Goal: Task Accomplishment & Management: Use online tool/utility

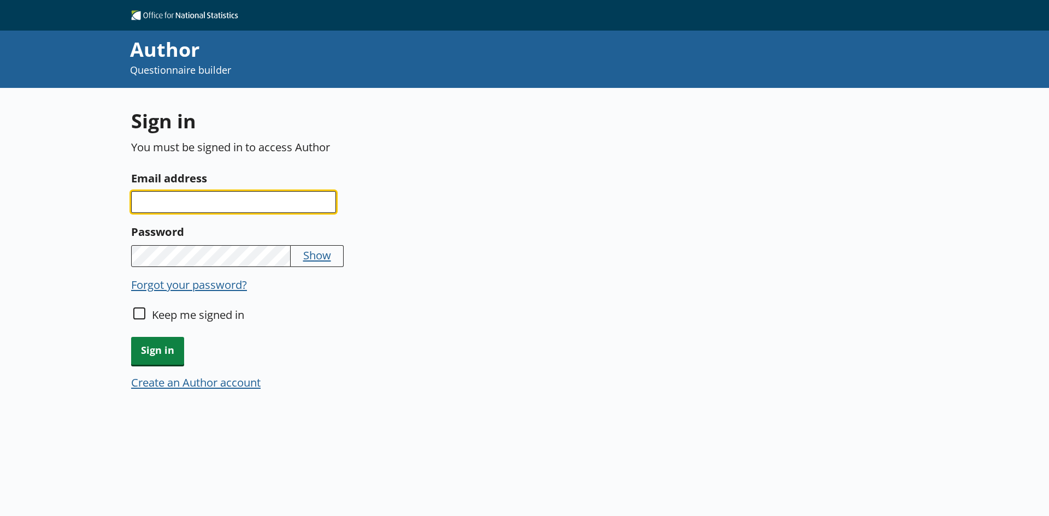
click at [256, 199] on input "Email address" at bounding box center [233, 202] width 205 height 22
type input "[PERSON_NAME][EMAIL_ADDRESS][PERSON_NAME][DOMAIN_NAME]"
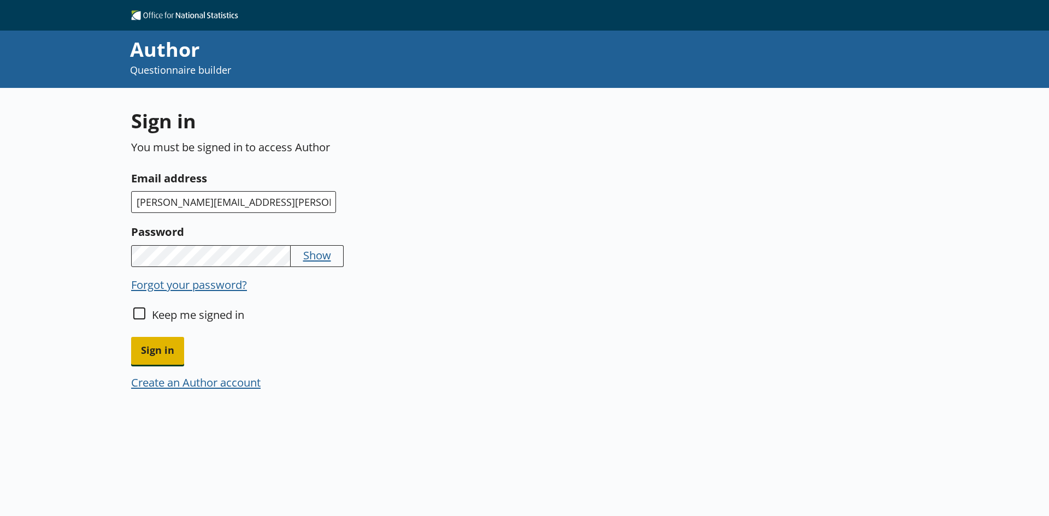
click at [162, 350] on span "Sign in" at bounding box center [157, 351] width 53 height 28
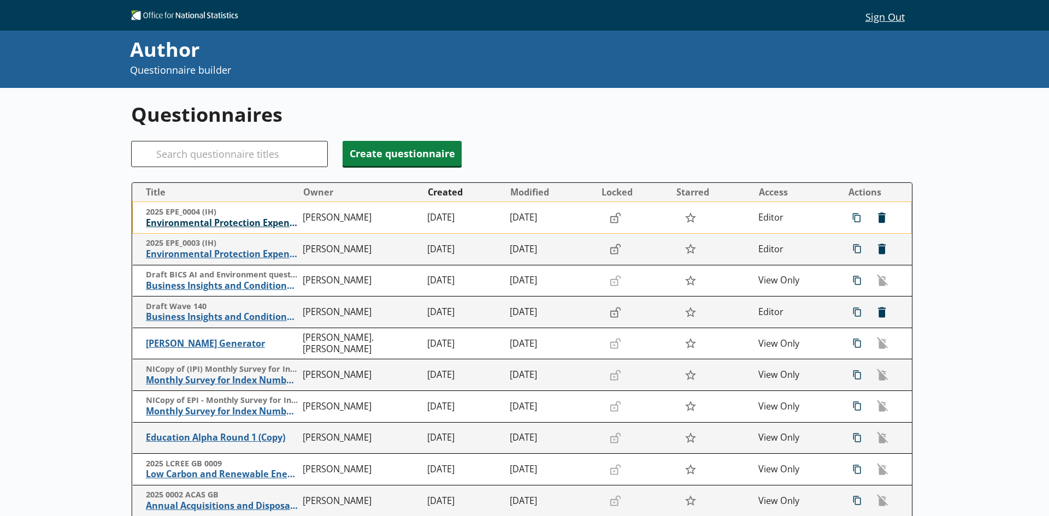
click at [175, 227] on span "Environmental Protection Expenditure" at bounding box center [222, 222] width 152 height 11
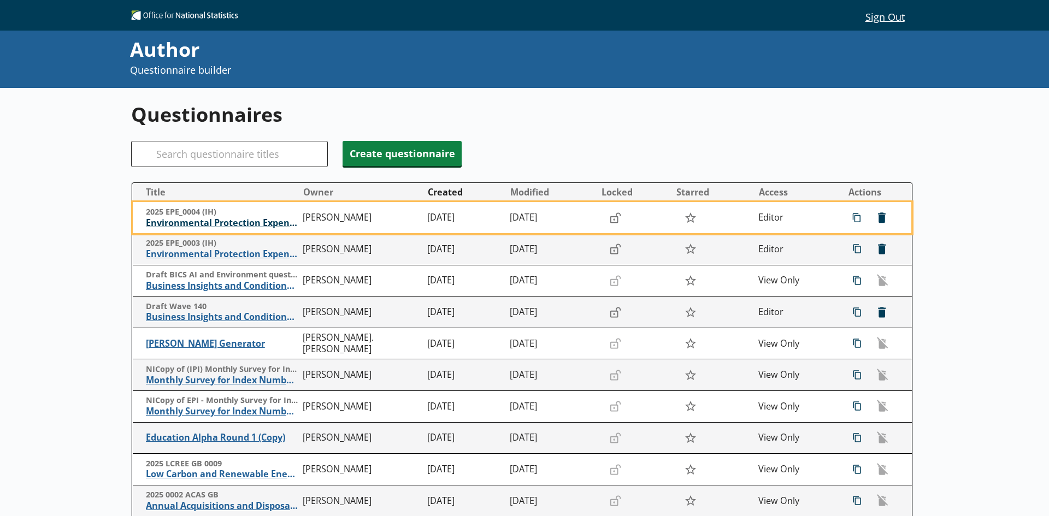
drag, startPoint x: 235, startPoint y: 222, endPoint x: 214, endPoint y: 222, distance: 20.8
click at [214, 222] on span "Environmental Protection Expenditure" at bounding box center [222, 222] width 152 height 11
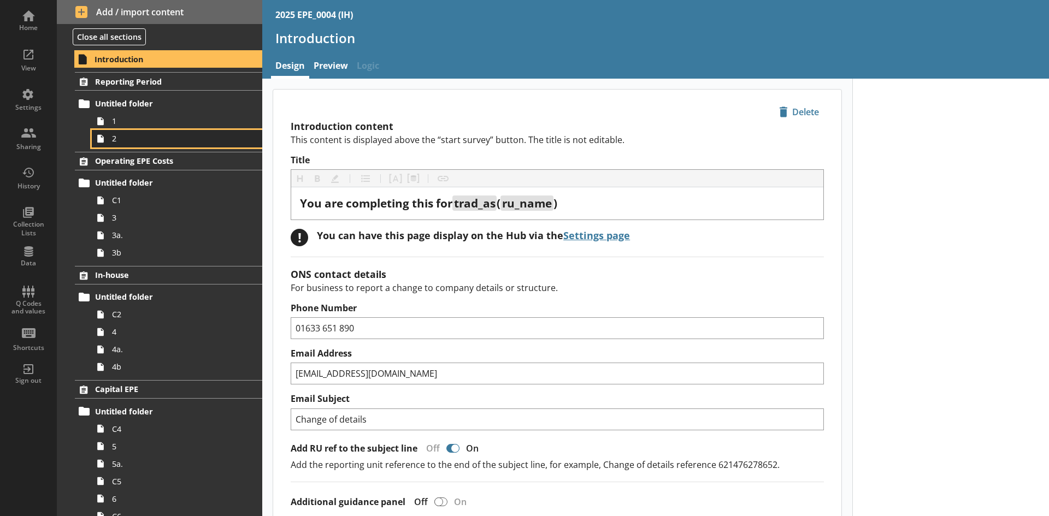
click at [115, 138] on span "2" at bounding box center [173, 138] width 122 height 10
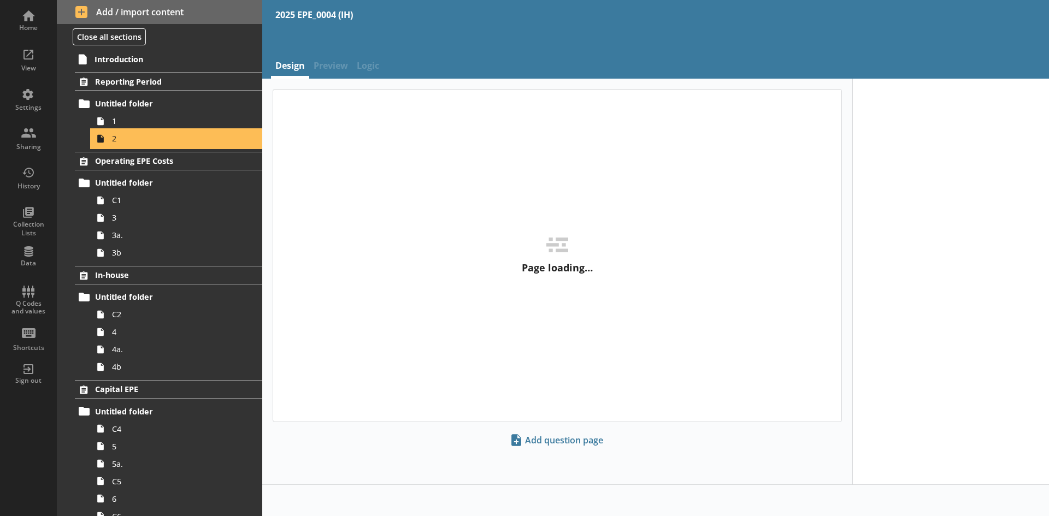
type textarea "x"
select select "ref_p_end_date"
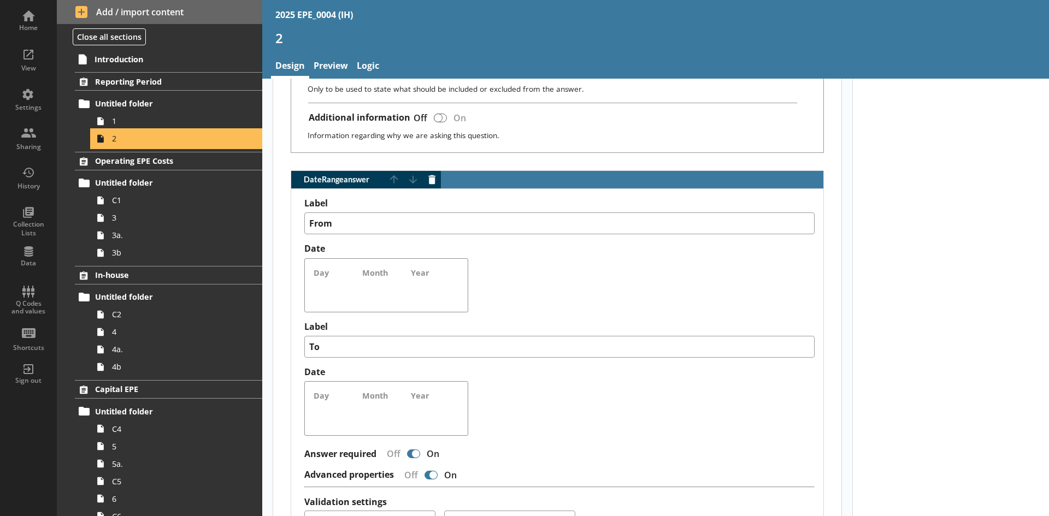
scroll to position [710, 0]
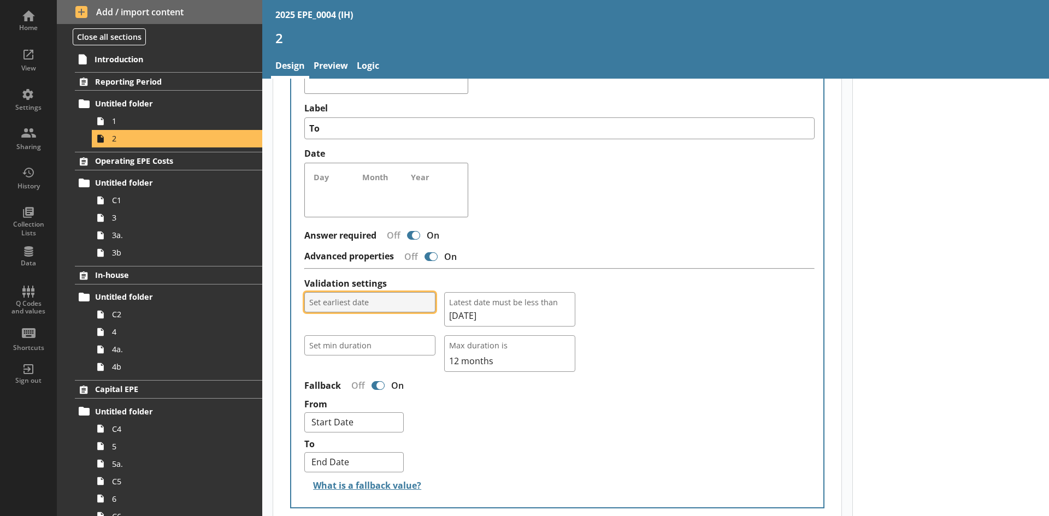
click at [355, 306] on span "Set earliest date" at bounding box center [369, 302] width 121 height 10
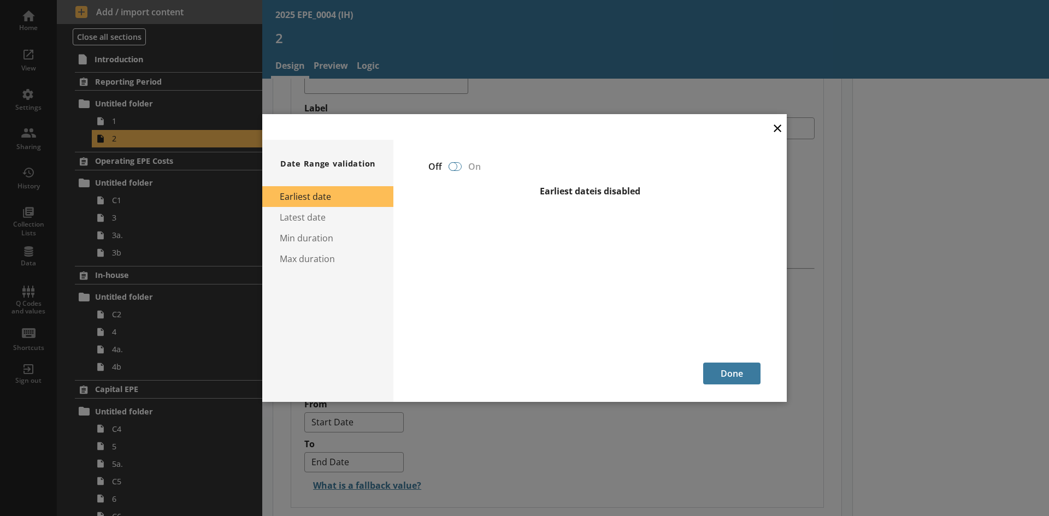
click at [456, 168] on div at bounding box center [454, 166] width 13 height 9
click at [456, 168] on div at bounding box center [452, 166] width 9 height 9
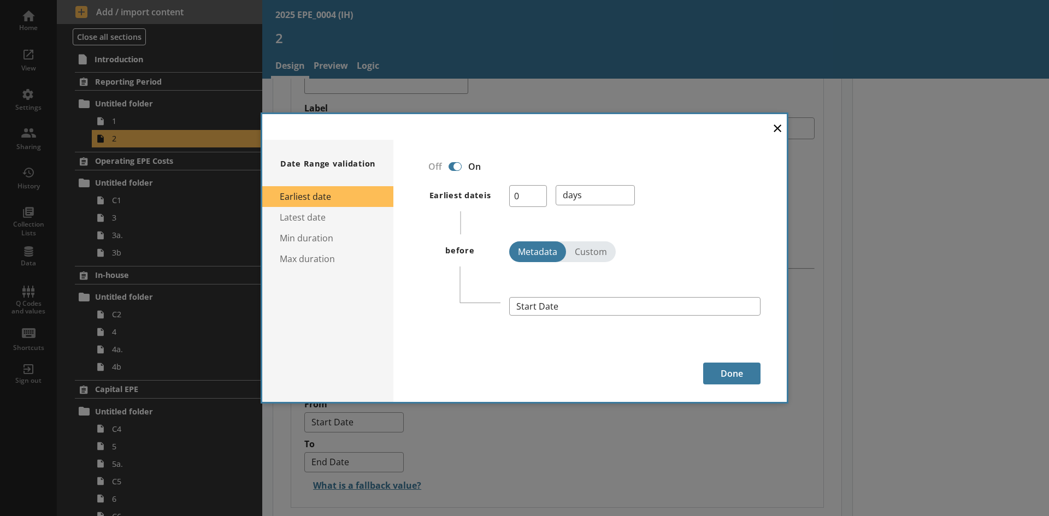
click at [456, 168] on div at bounding box center [457, 166] width 9 height 9
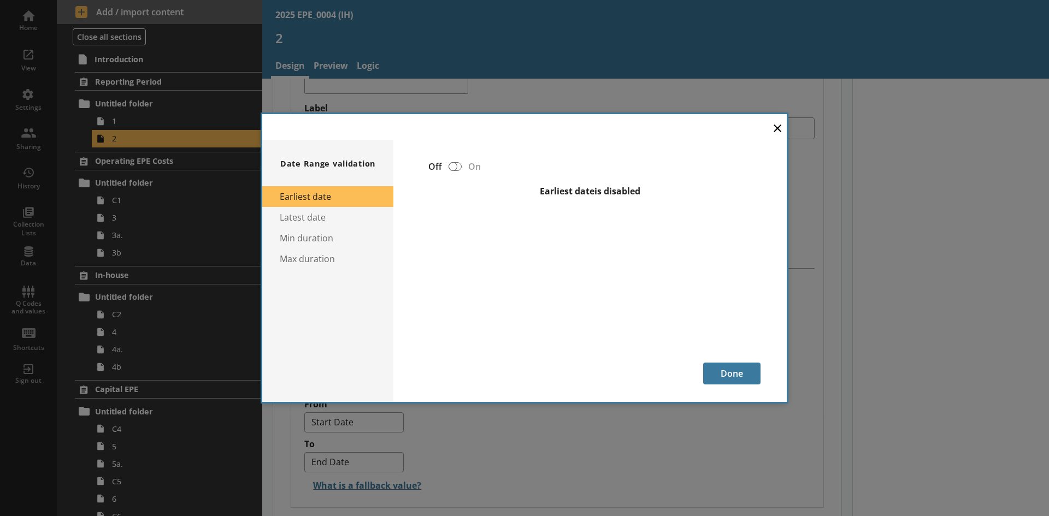
click at [456, 168] on div at bounding box center [452, 166] width 9 height 9
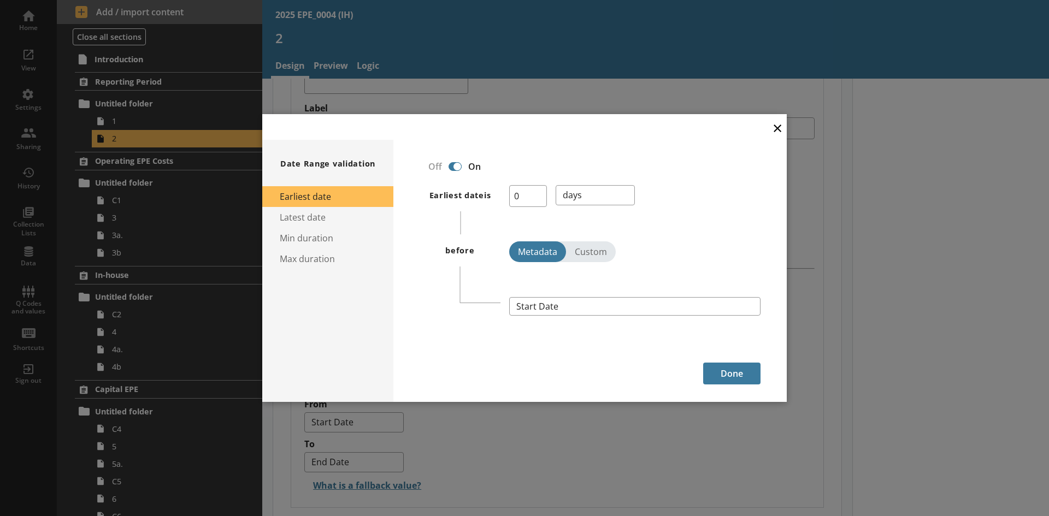
type textarea "x"
click at [538, 309] on span "Start Date" at bounding box center [546, 306] width 60 height 9
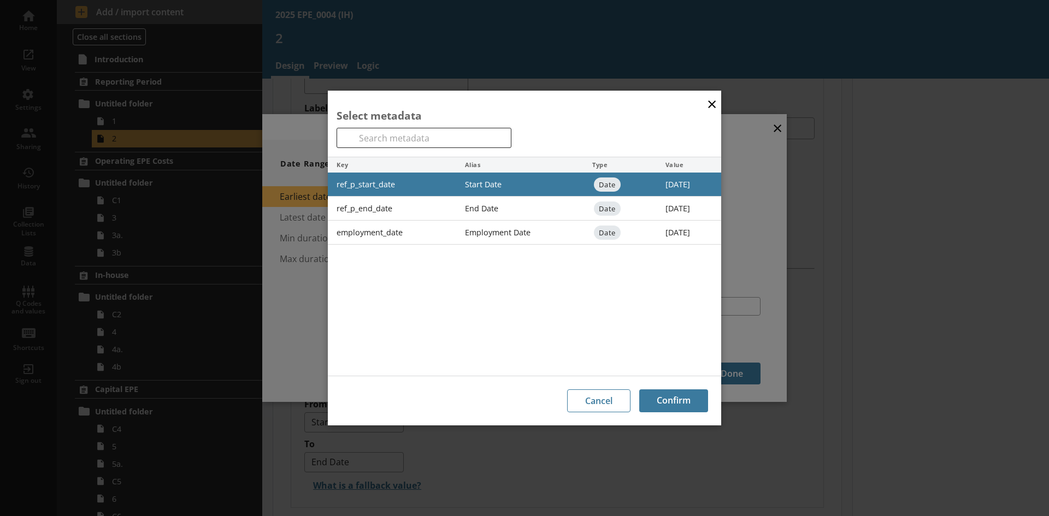
click at [566, 102] on button "×" at bounding box center [711, 103] width 16 height 25
